Goal: Task Accomplishment & Management: Use online tool/utility

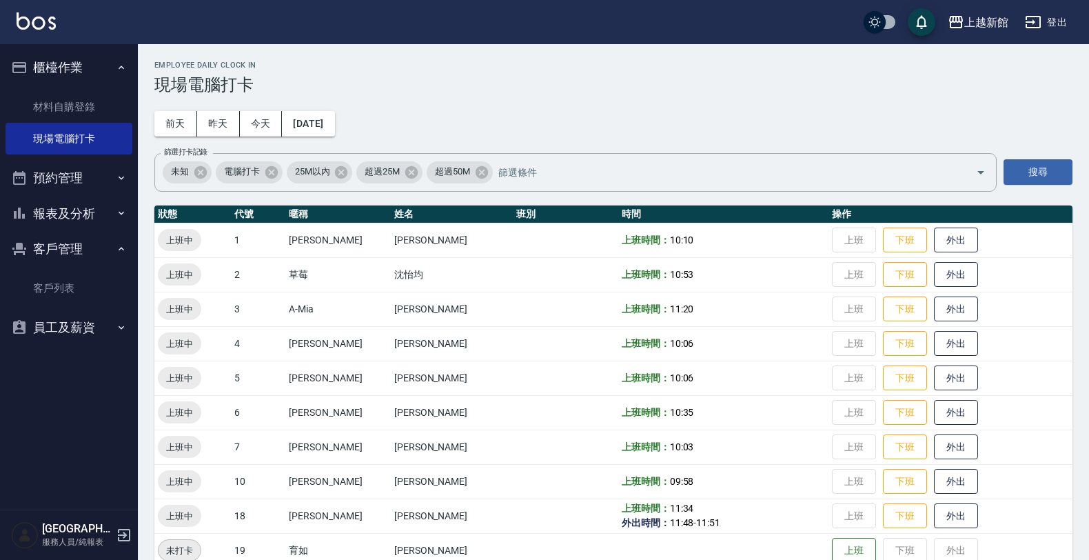
scroll to position [172, 0]
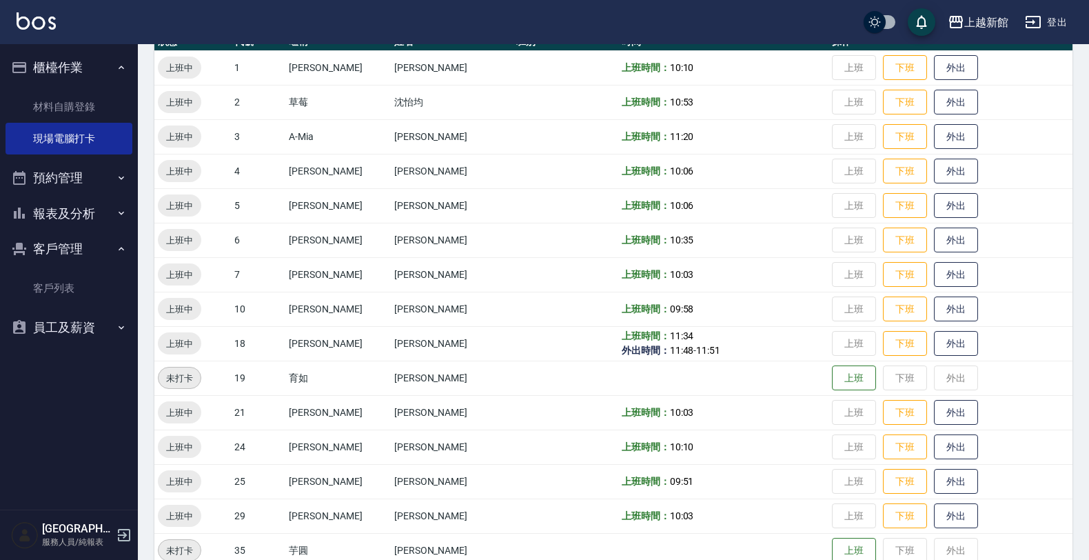
click at [114, 538] on div "上越新館店 服務人員/純報表" at bounding box center [69, 535] width 138 height 50
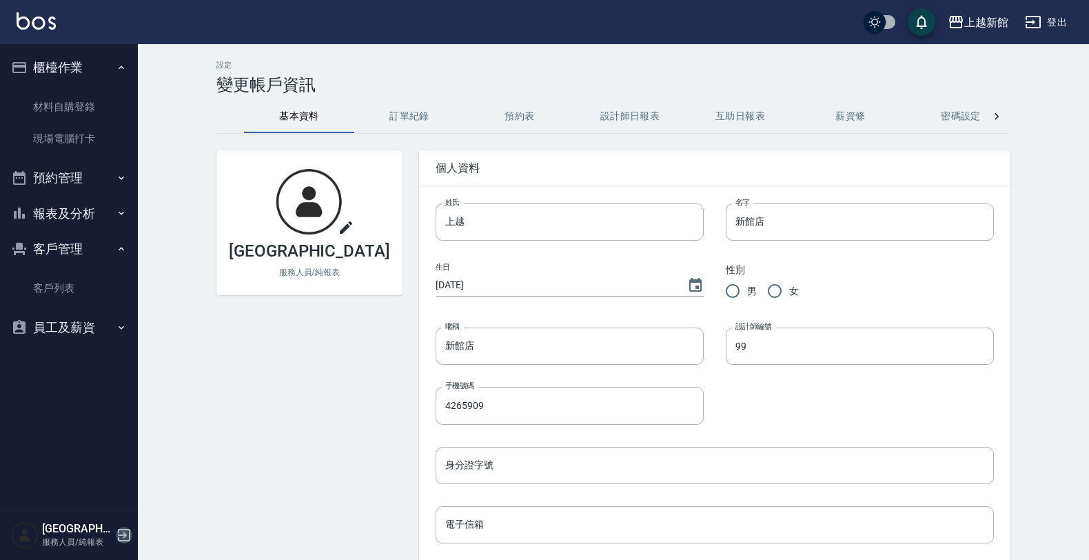
click at [122, 531] on icon "button" at bounding box center [124, 535] width 17 height 17
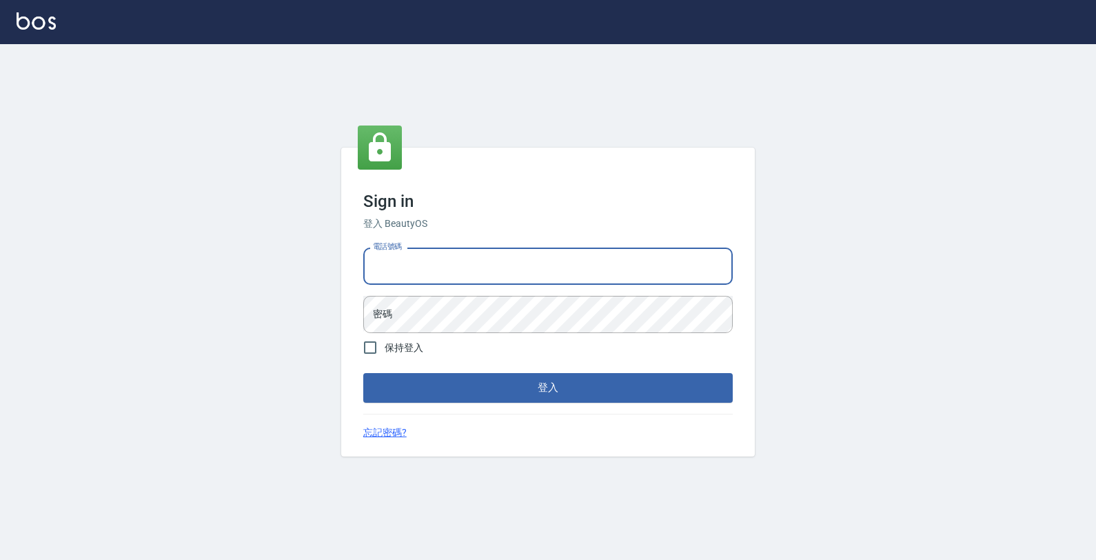
click at [432, 248] on input "電話號碼" at bounding box center [548, 266] width 370 height 37
type input "0974376310"
click at [363, 373] on button "登入" at bounding box center [548, 387] width 370 height 29
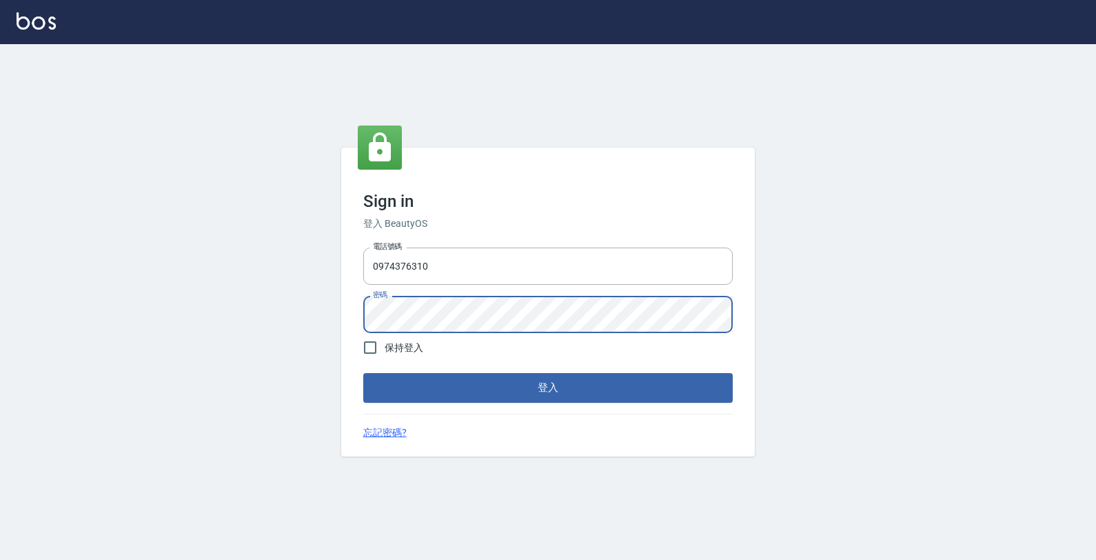
click at [363, 373] on button "登入" at bounding box center [548, 387] width 370 height 29
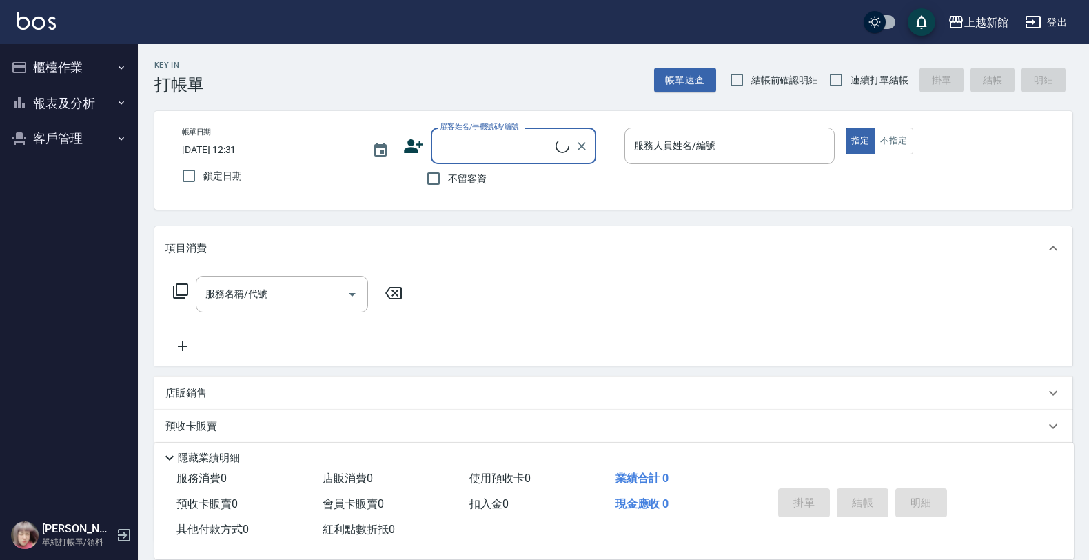
click at [53, 70] on button "櫃檯作業" at bounding box center [69, 68] width 127 height 36
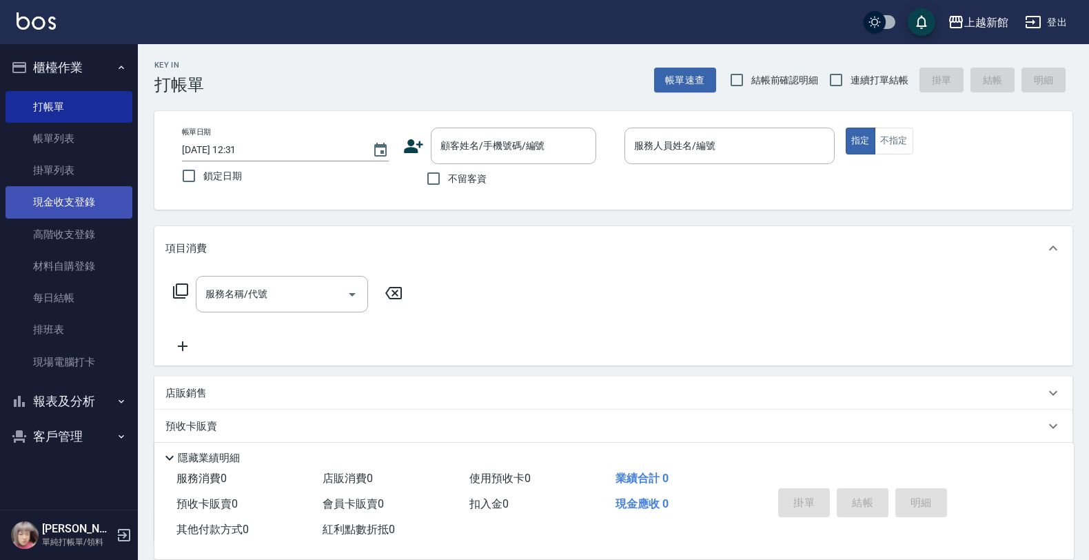
click at [71, 205] on link "現金收支登錄" at bounding box center [69, 202] width 127 height 32
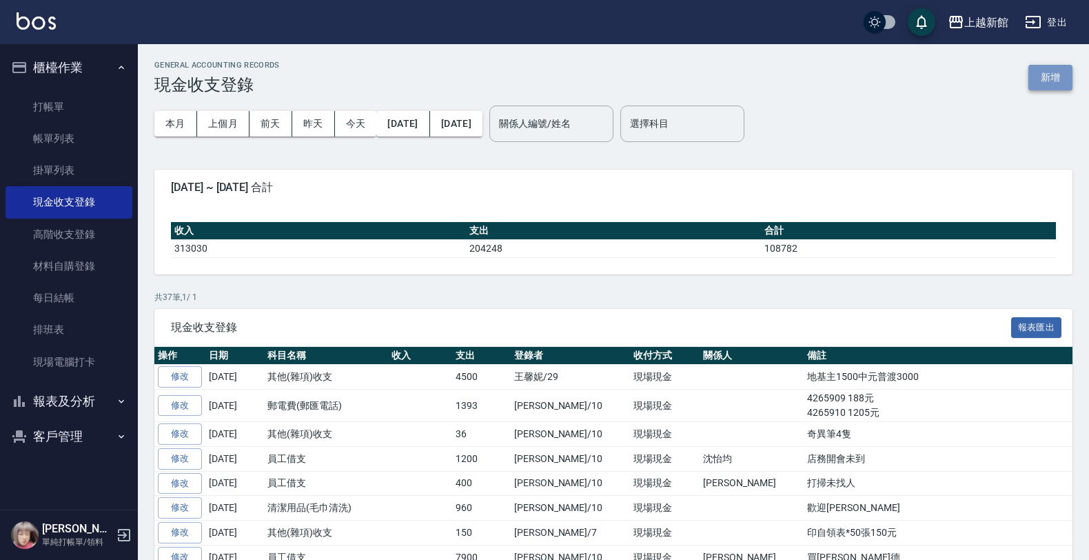
click at [1057, 83] on button "新增" at bounding box center [1051, 78] width 44 height 26
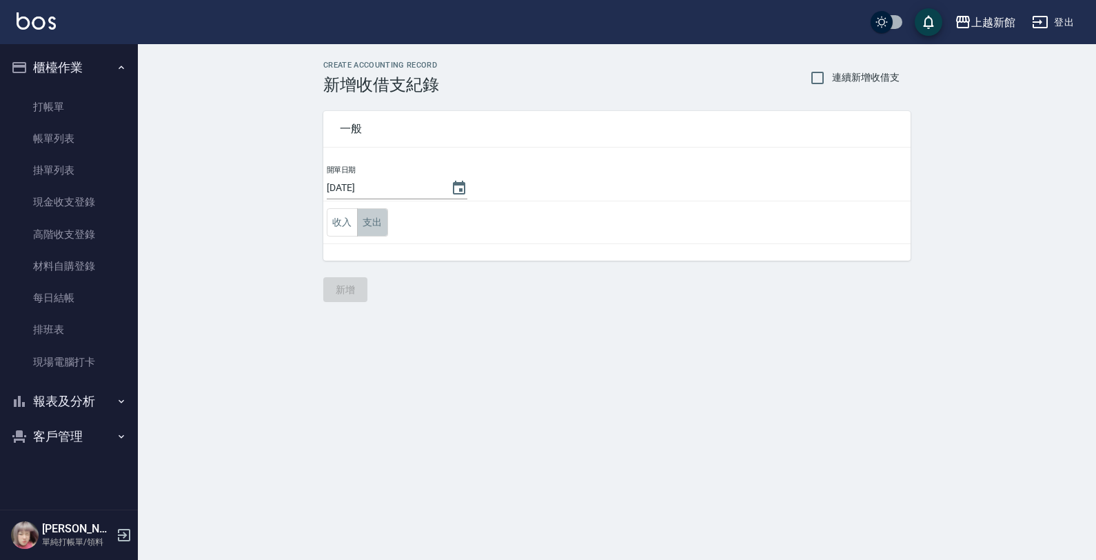
drag, startPoint x: 384, startPoint y: 228, endPoint x: 356, endPoint y: 242, distance: 31.5
click at [384, 229] on button "支出" at bounding box center [372, 222] width 31 height 28
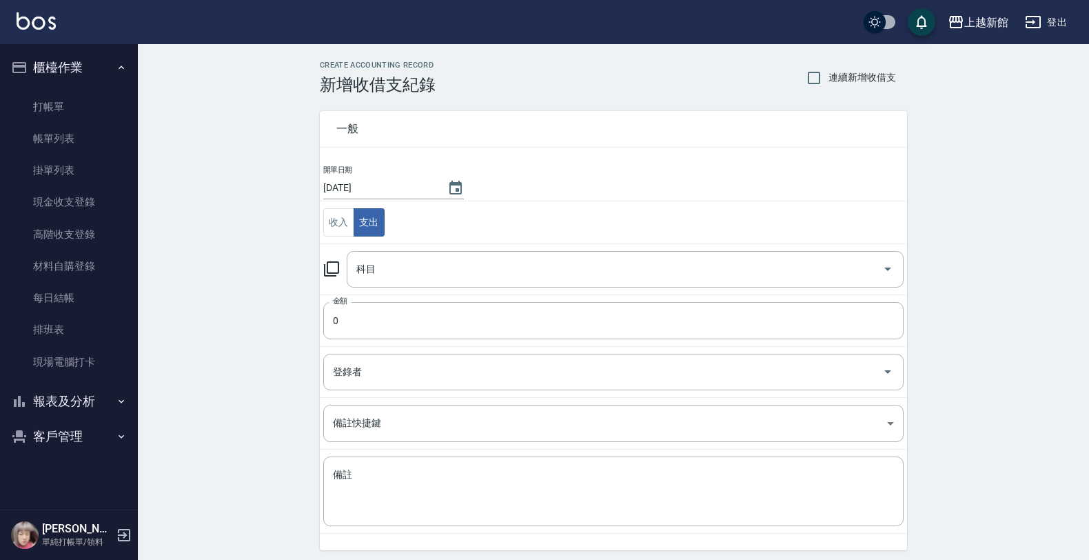
click at [330, 272] on icon at bounding box center [331, 269] width 17 height 17
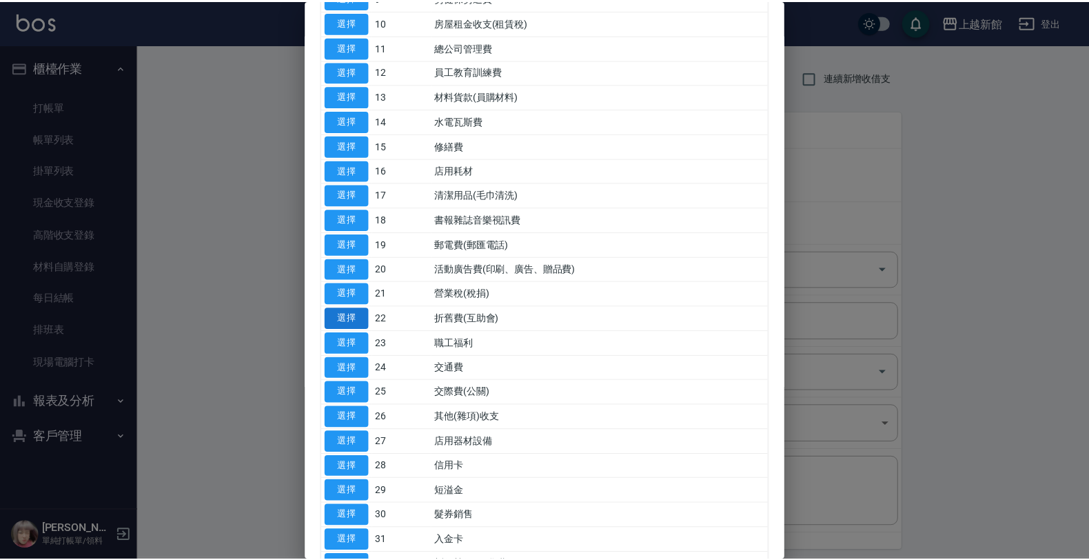
scroll to position [345, 0]
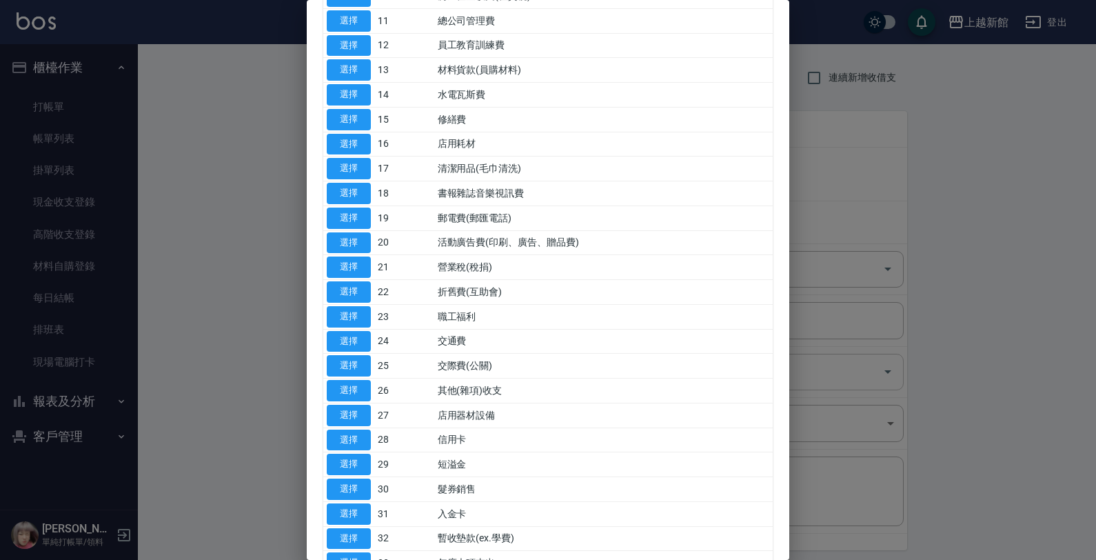
click at [350, 391] on button "選擇" at bounding box center [349, 390] width 44 height 21
type input "26 其他(雜項)收支"
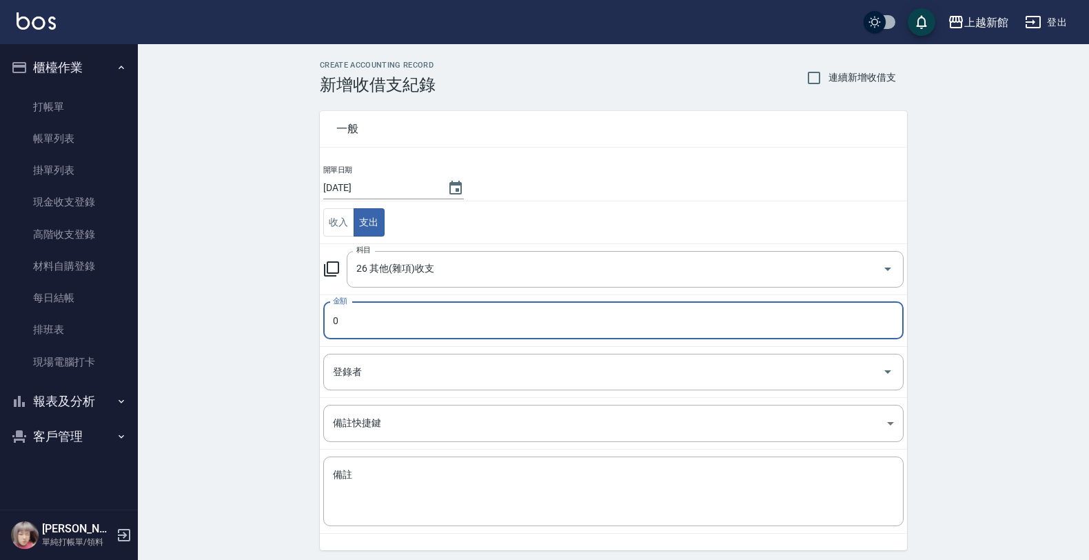
click at [374, 322] on input "0" at bounding box center [613, 320] width 581 height 37
type input "240"
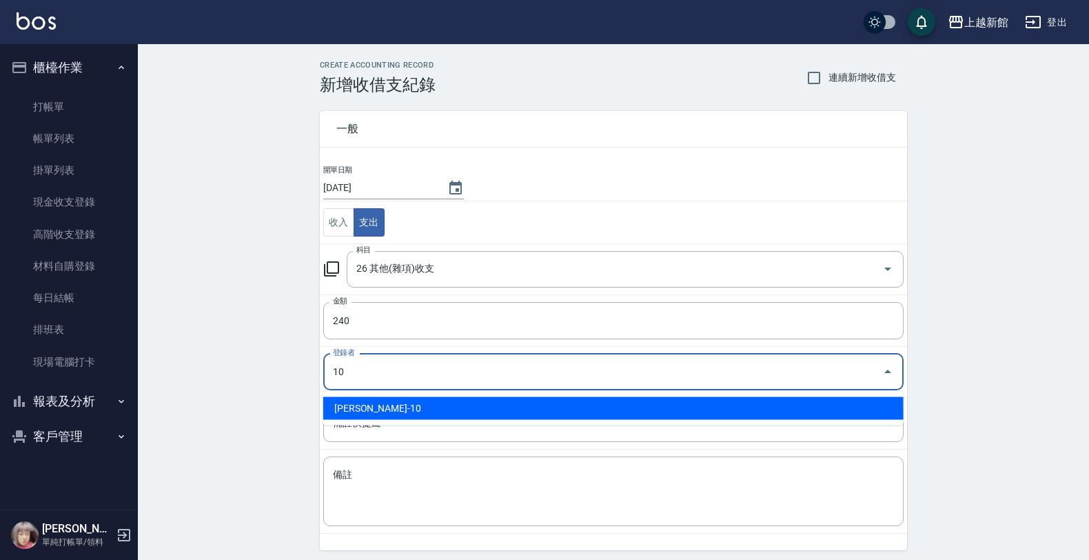
type input "劉名儀-10"
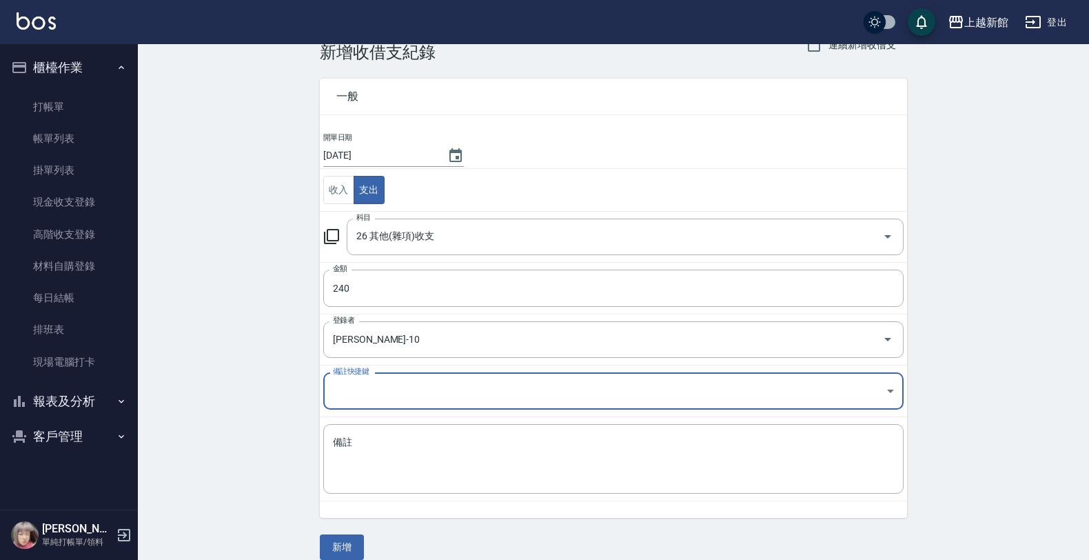
scroll to position [50, 0]
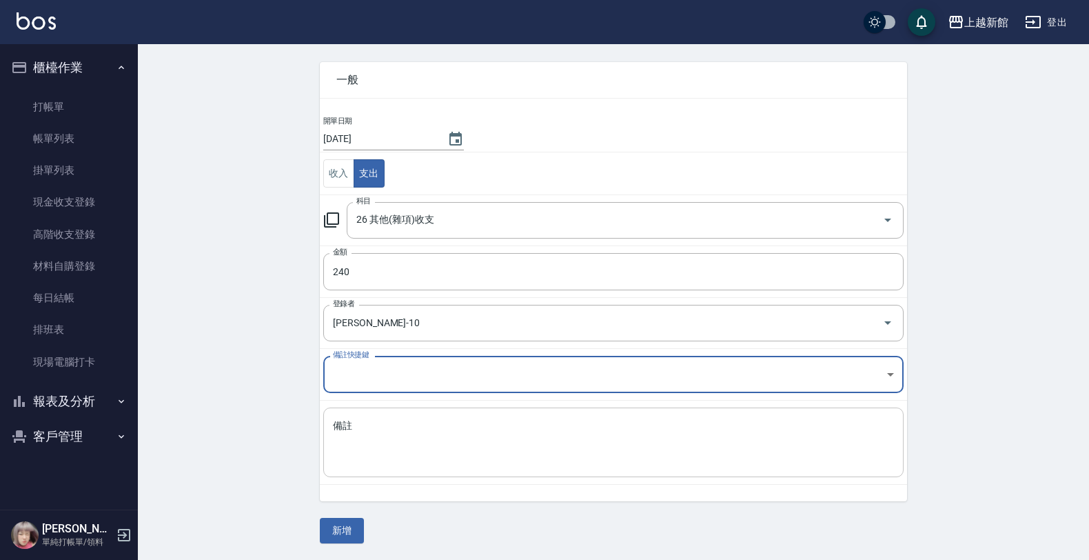
click at [671, 434] on textarea "備註" at bounding box center [613, 442] width 561 height 47
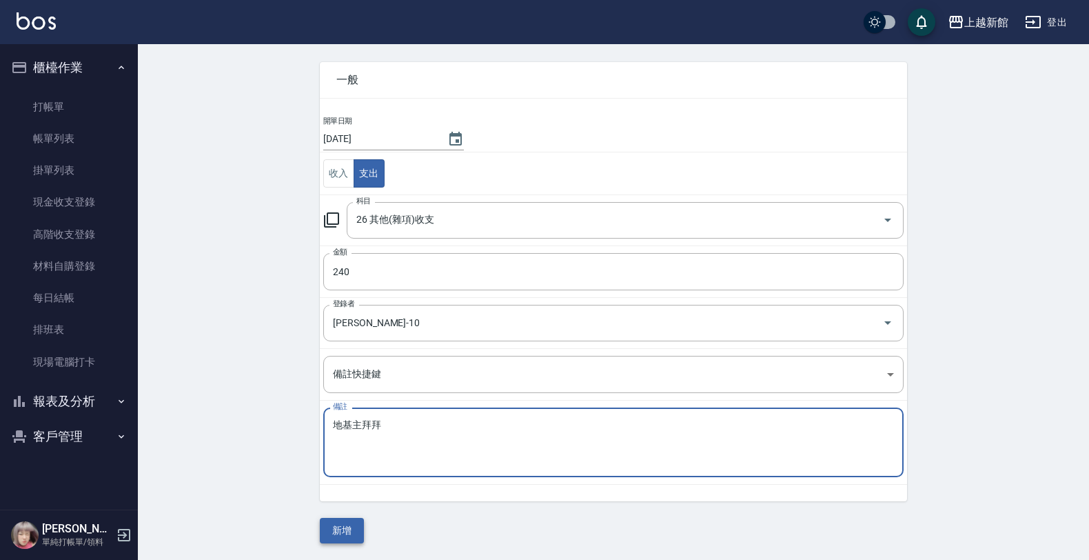
type textarea "地基主拜拜"
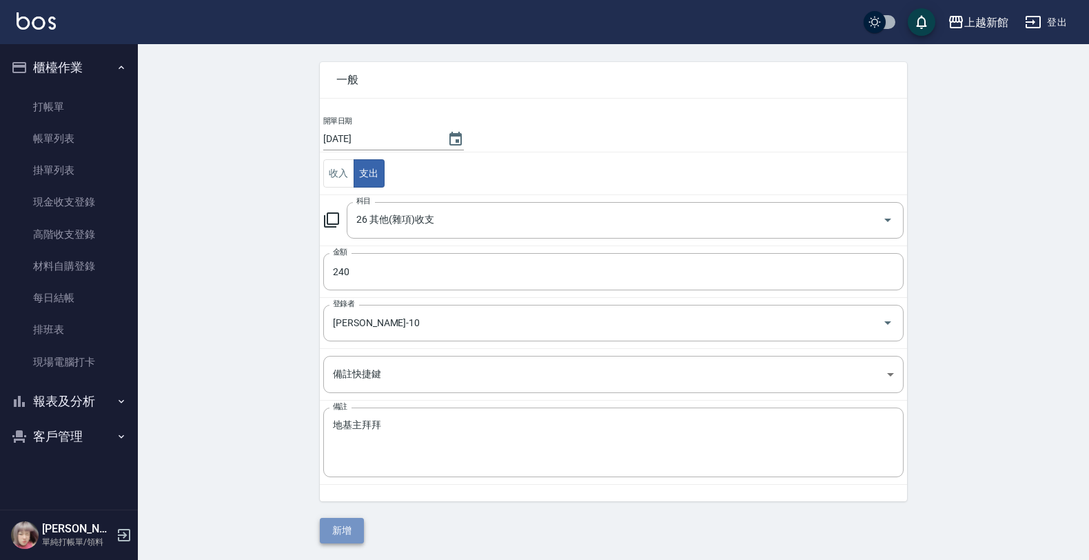
click at [362, 533] on button "新增" at bounding box center [342, 531] width 44 height 26
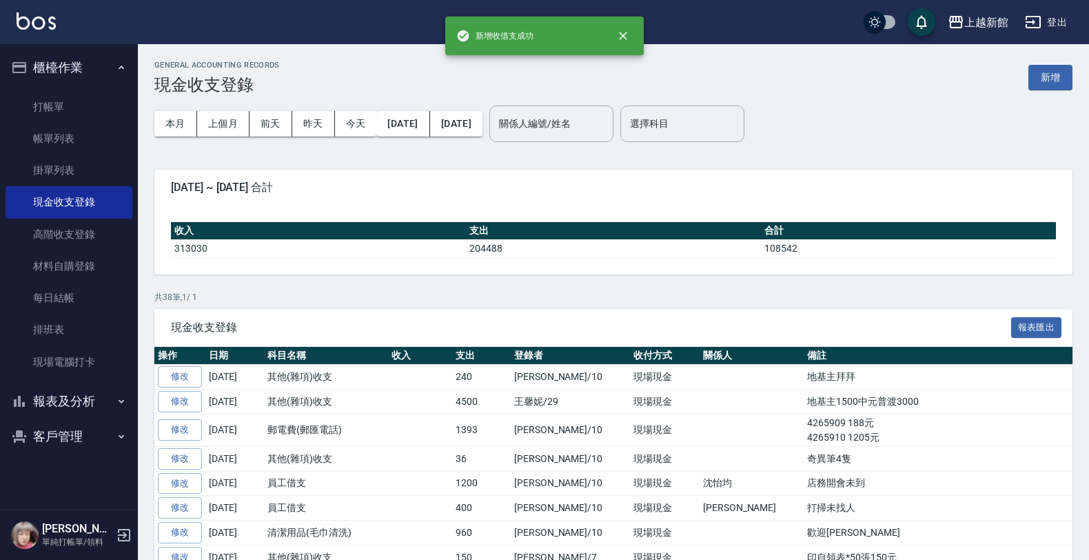
click at [118, 539] on icon "button" at bounding box center [124, 535] width 12 height 12
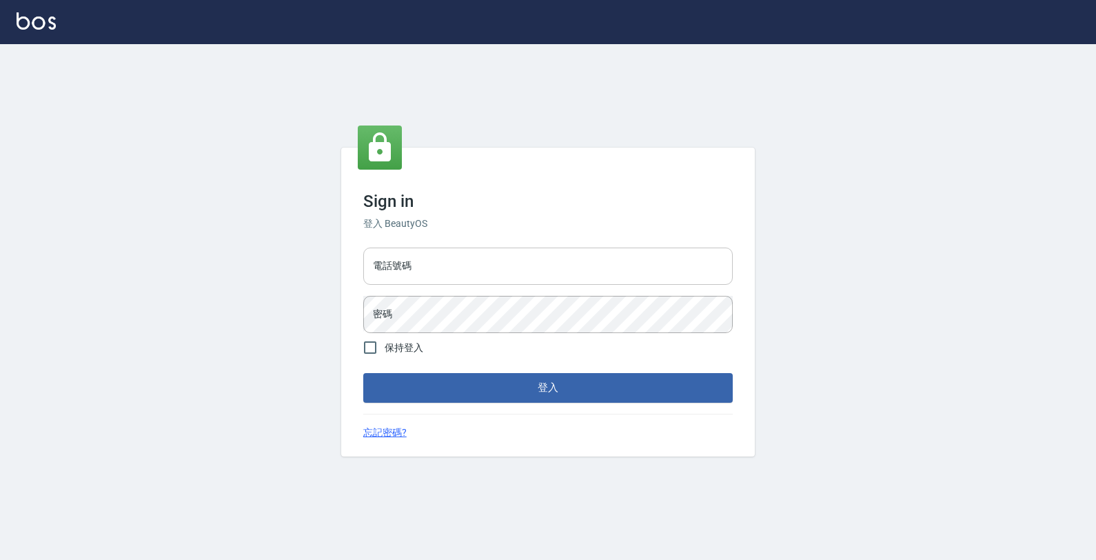
click at [368, 266] on input "電話號碼" at bounding box center [548, 266] width 370 height 37
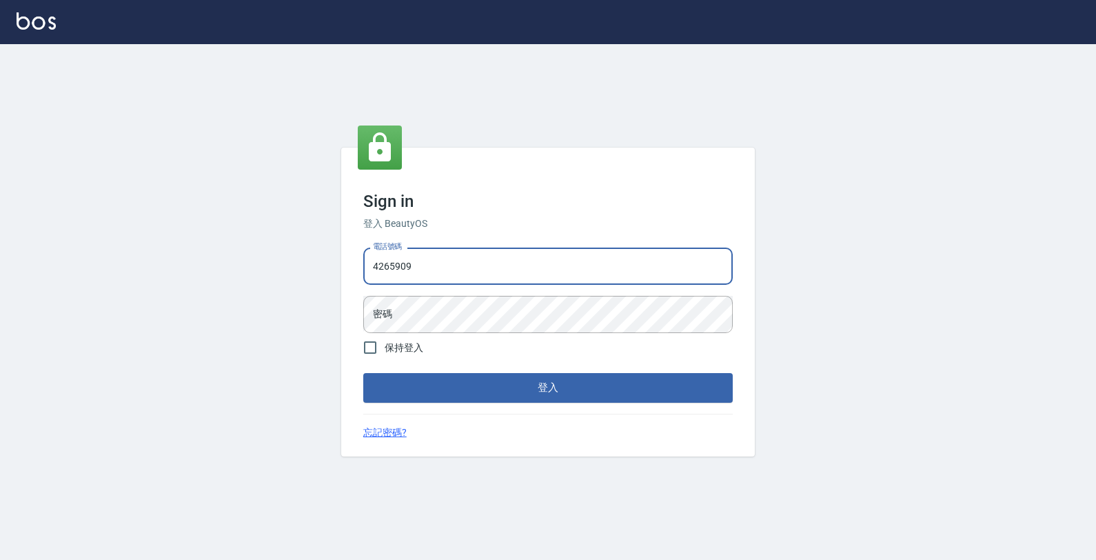
type input "4265909"
click at [363, 373] on button "登入" at bounding box center [548, 387] width 370 height 29
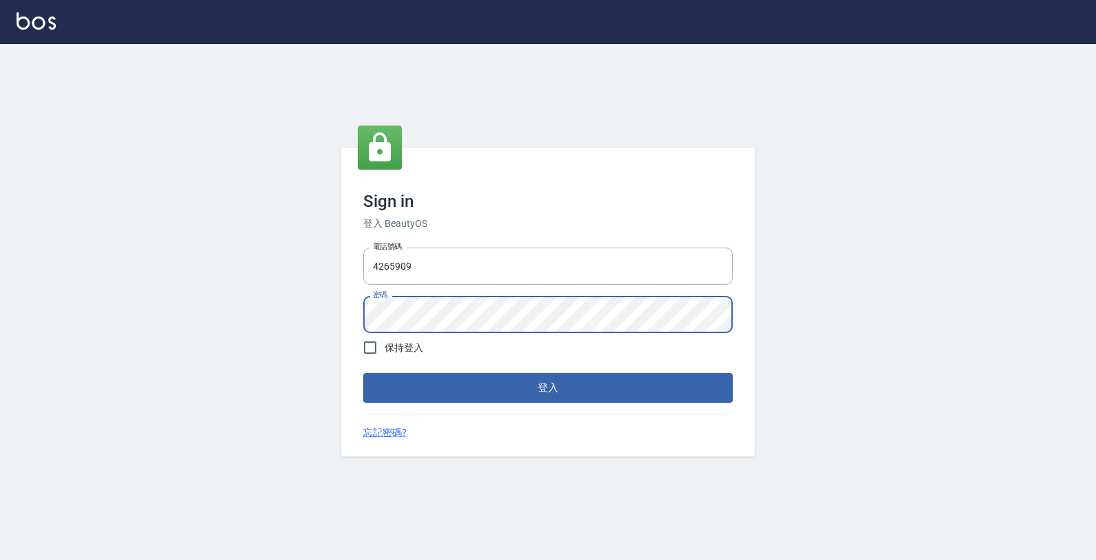
click at [363, 373] on button "登入" at bounding box center [548, 387] width 370 height 29
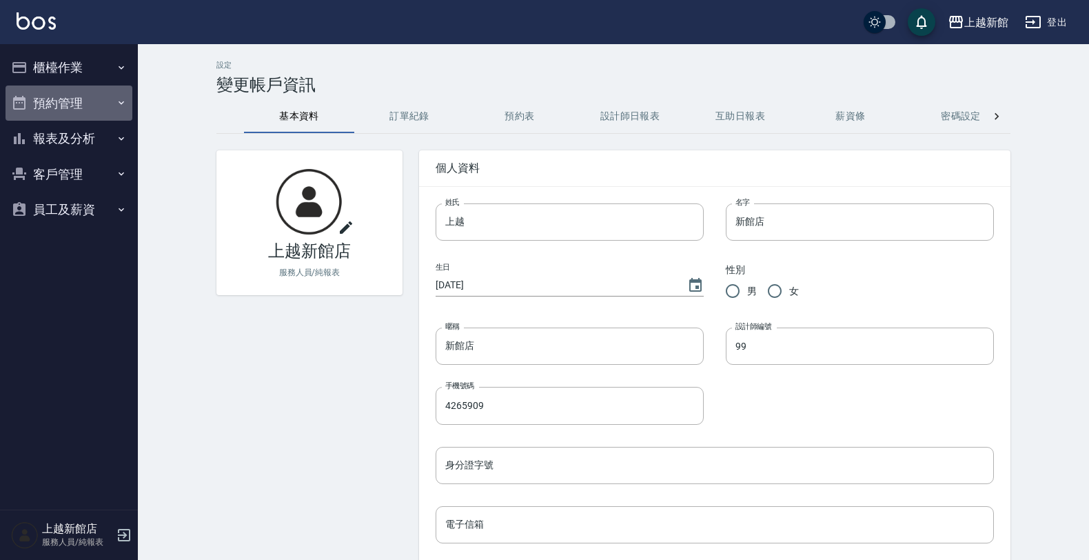
click at [46, 86] on button "預約管理" at bounding box center [69, 104] width 127 height 36
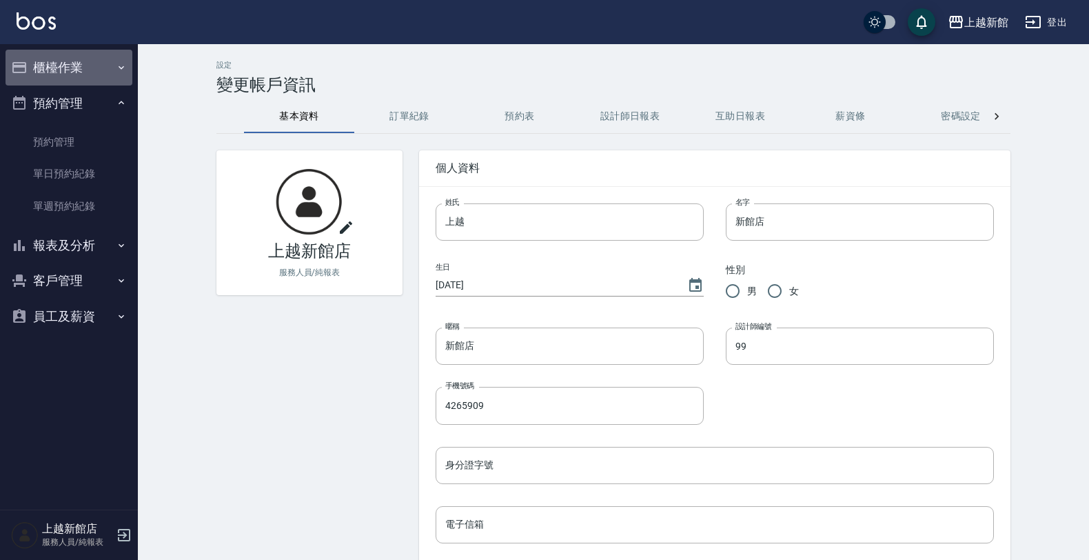
click at [54, 68] on button "櫃檯作業" at bounding box center [69, 68] width 127 height 36
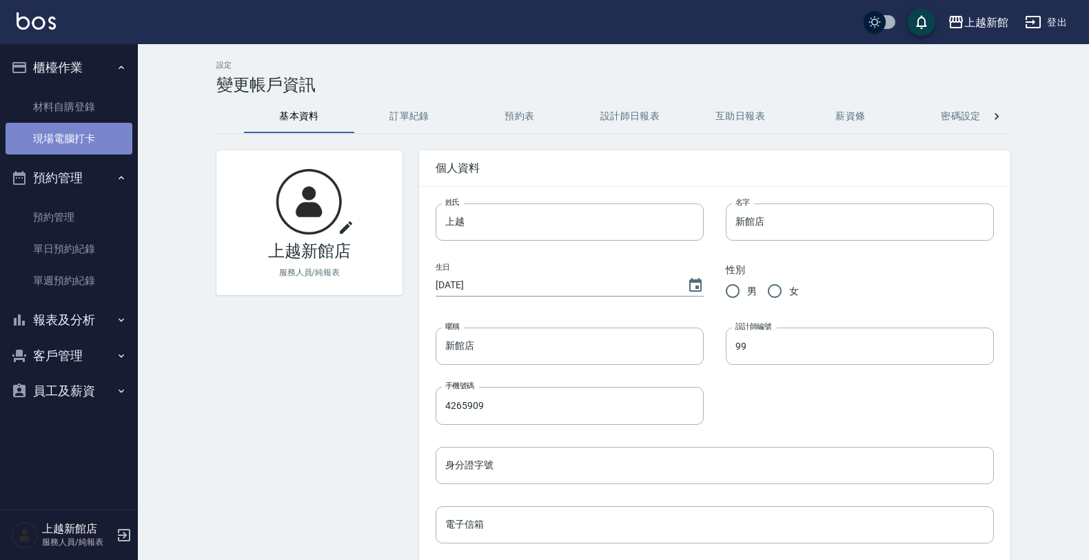
click at [74, 142] on link "現場電腦打卡" at bounding box center [69, 139] width 127 height 32
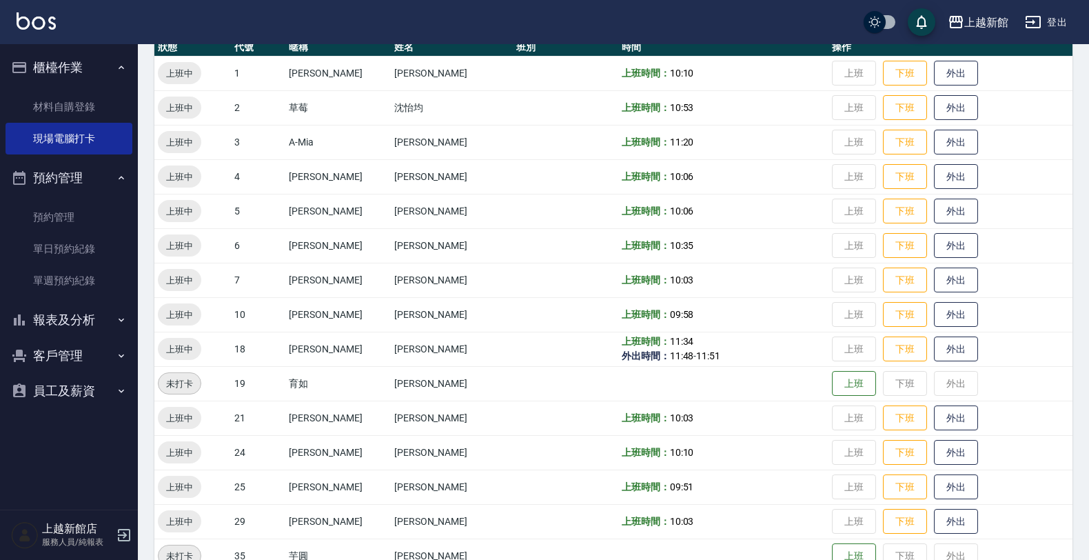
scroll to position [172, 0]
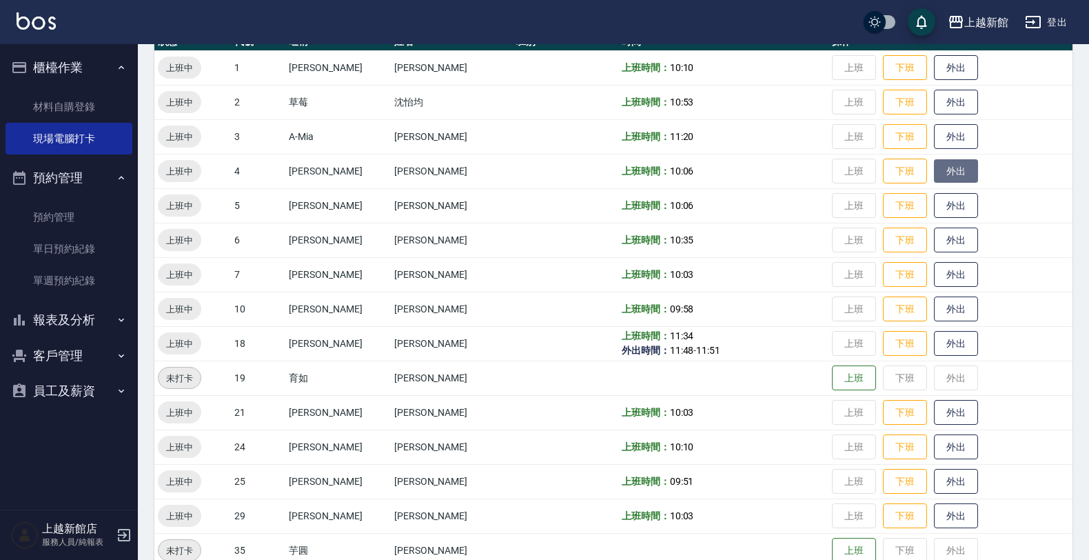
click at [947, 172] on button "外出" at bounding box center [956, 171] width 44 height 24
click at [948, 174] on button "歸來" at bounding box center [956, 171] width 44 height 24
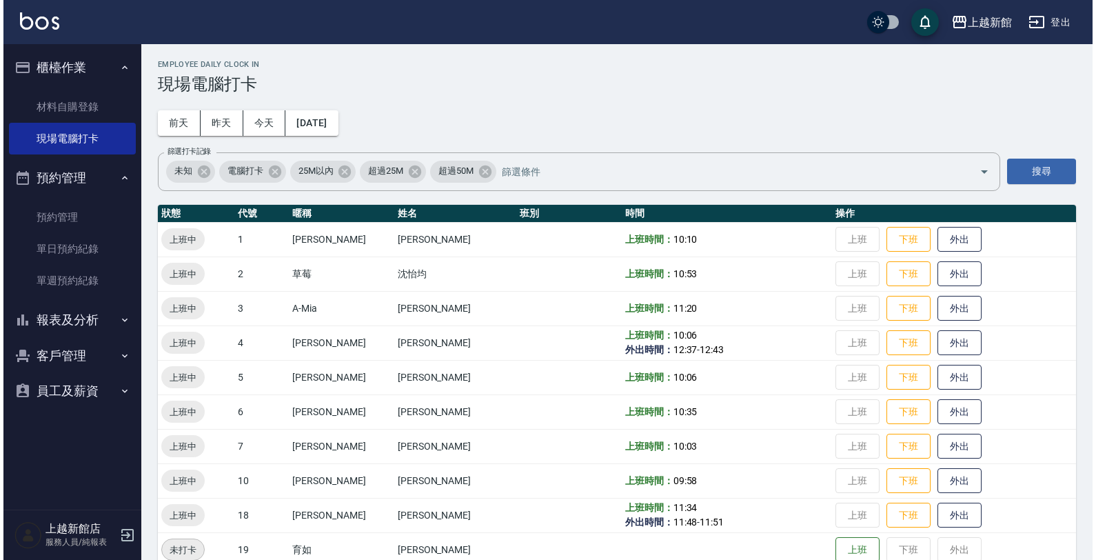
scroll to position [0, 0]
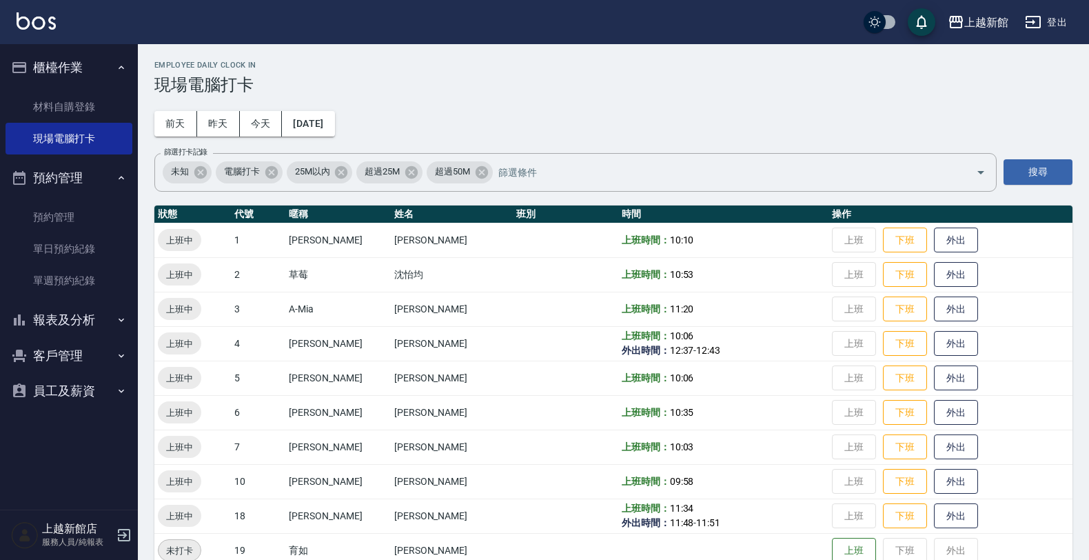
click at [54, 355] on button "客戶管理" at bounding box center [69, 356] width 127 height 36
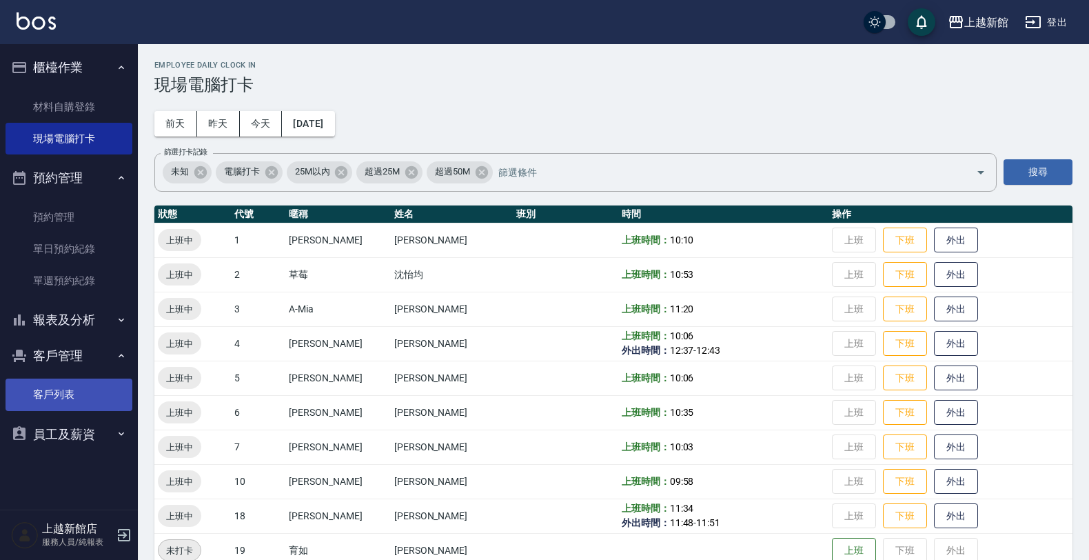
click at [76, 385] on link "客戶列表" at bounding box center [69, 395] width 127 height 32
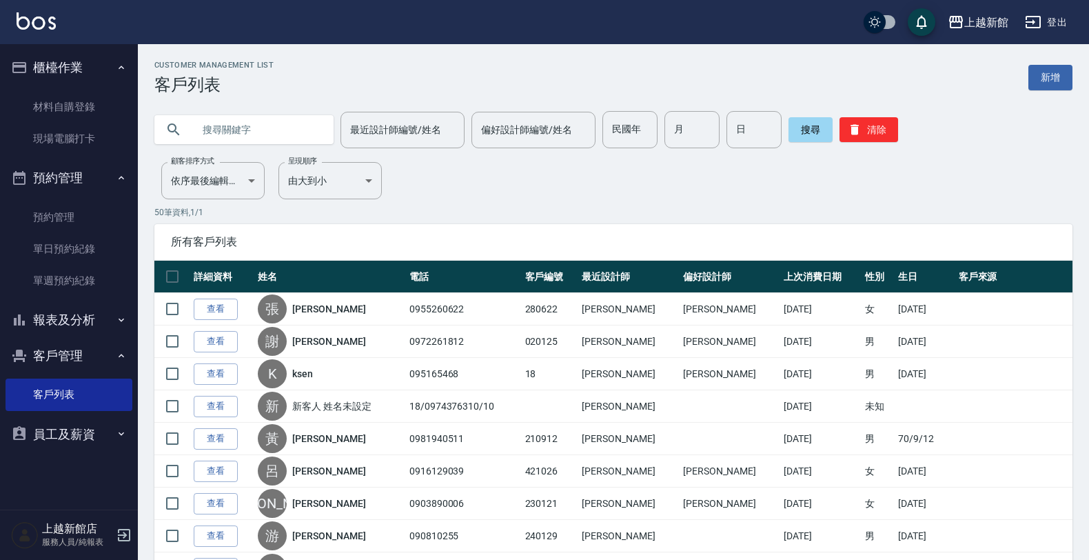
drag, startPoint x: 259, startPoint y: 125, endPoint x: 263, endPoint y: 141, distance: 16.2
click at [259, 132] on input "text" at bounding box center [258, 129] width 130 height 37
type input "f"
type input "ㄜ"
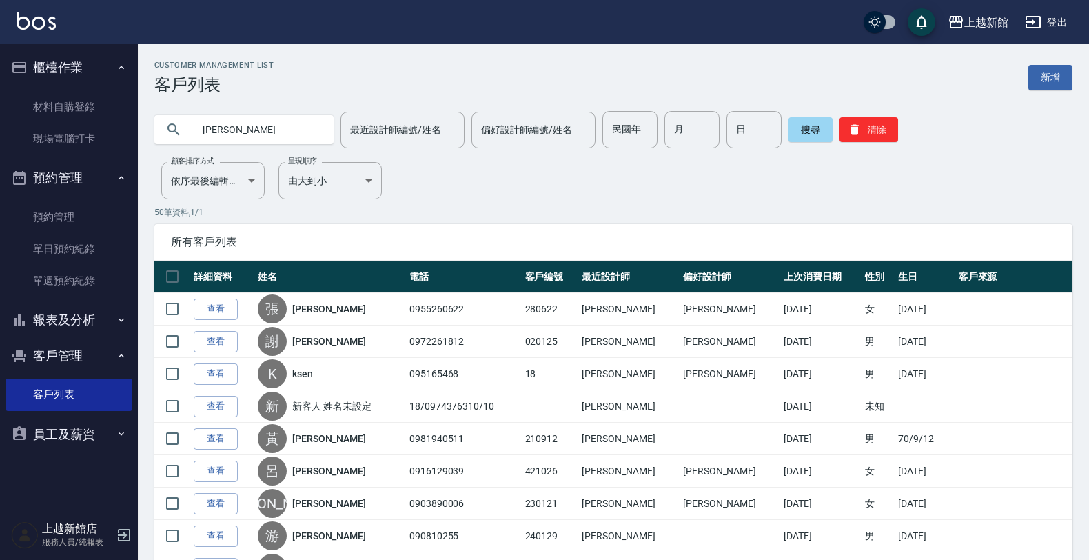
type input "[PERSON_NAME]"
